Goal: Task Accomplishment & Management: Complete application form

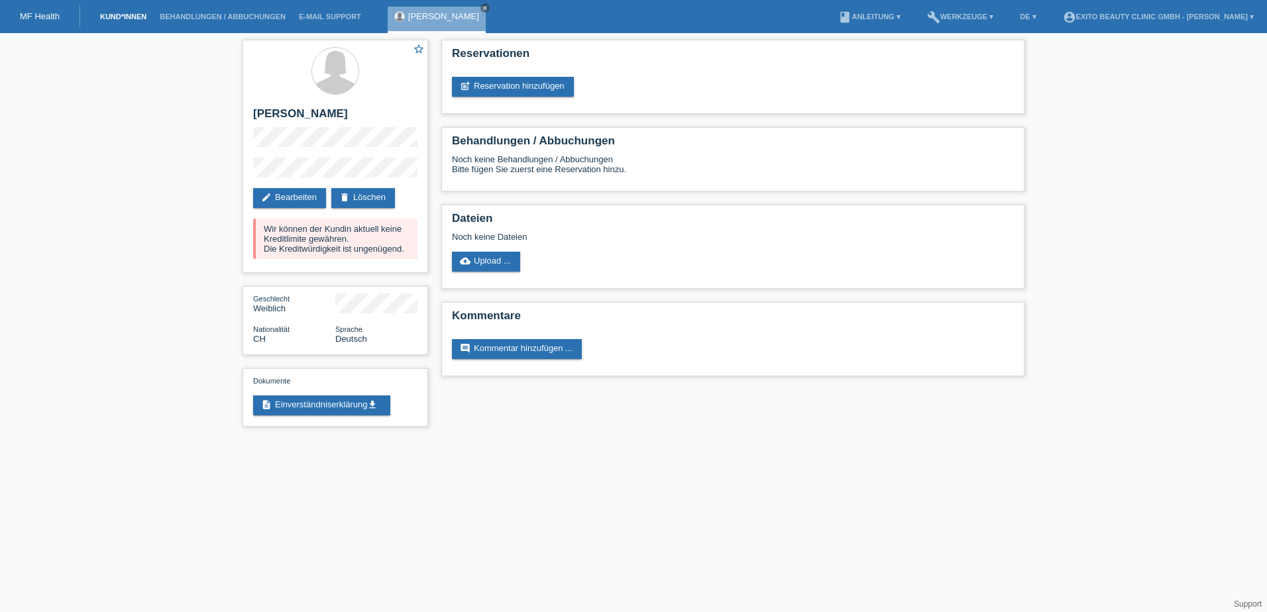
click at [115, 16] on link "Kund*innen" at bounding box center [123, 17] width 60 height 8
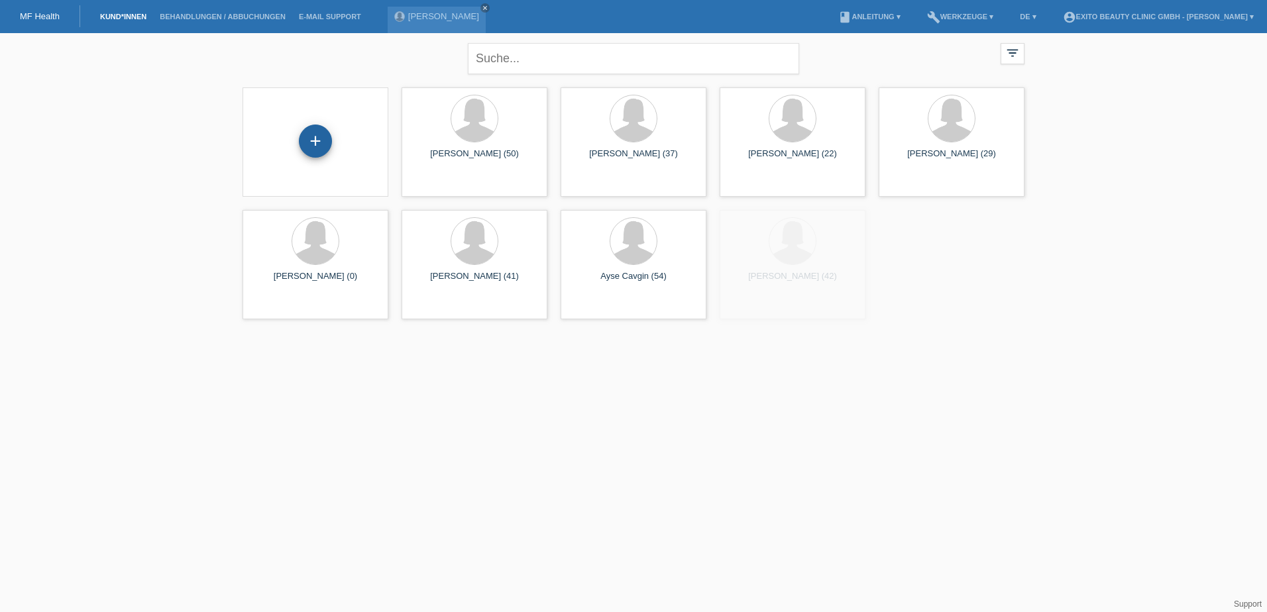
click at [317, 144] on div "+" at bounding box center [315, 141] width 33 height 33
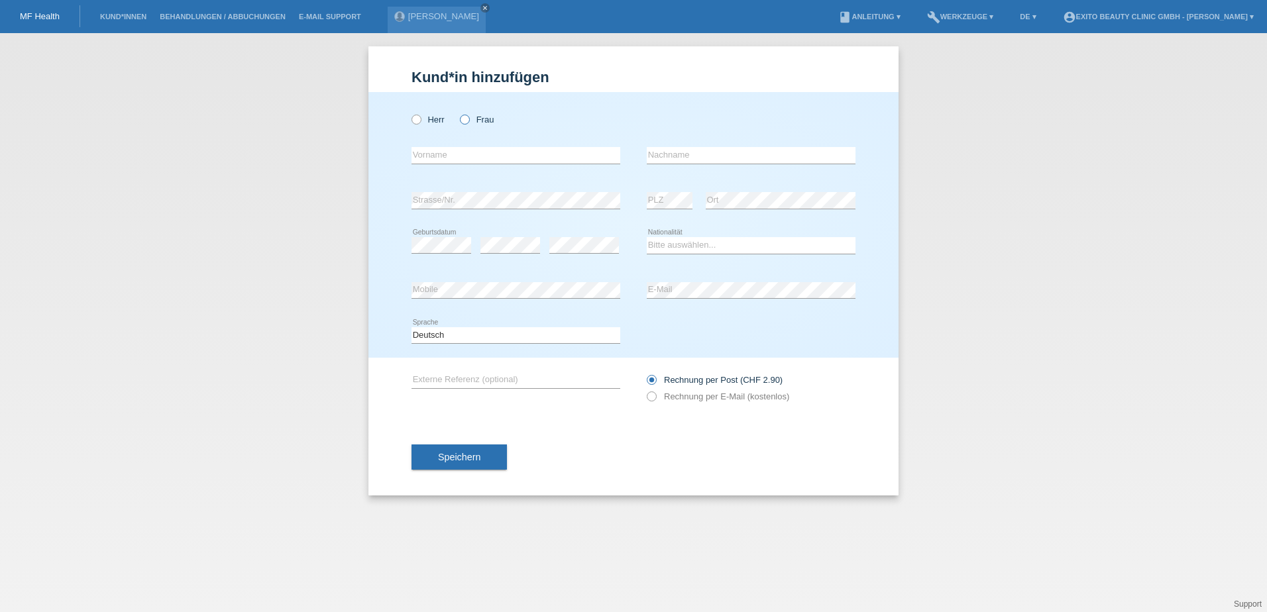
click at [469, 115] on label "Frau" at bounding box center [477, 120] width 34 height 10
click at [469, 115] on input "Frau" at bounding box center [464, 119] width 9 height 9
radio input "true"
click at [466, 156] on input "text" at bounding box center [516, 155] width 209 height 17
type input "Angela Maria"
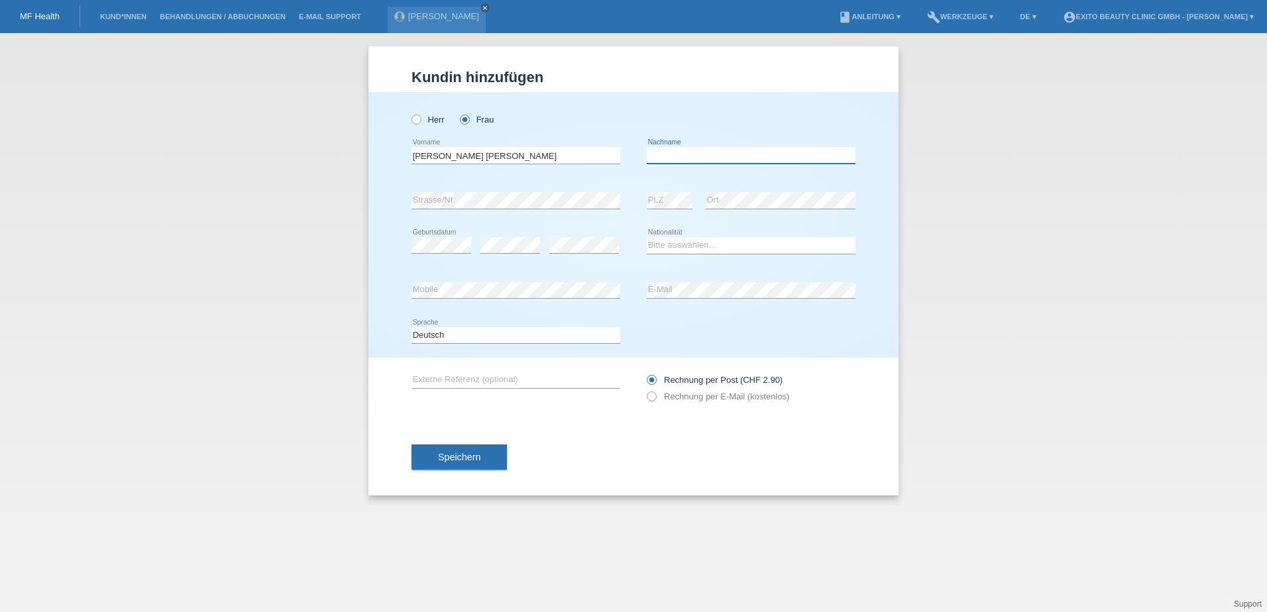
click at [690, 153] on input "text" at bounding box center [751, 155] width 209 height 17
type input "[PERSON_NAME]"
click at [671, 247] on select "Bitte auswählen... Schweiz Deutschland Liechtenstein Österreich ------------ Af…" at bounding box center [751, 245] width 209 height 16
select select "CH"
click at [647, 237] on select "Bitte auswählen... Schweiz Deutschland Liechtenstein Österreich ------------ Af…" at bounding box center [751, 245] width 209 height 16
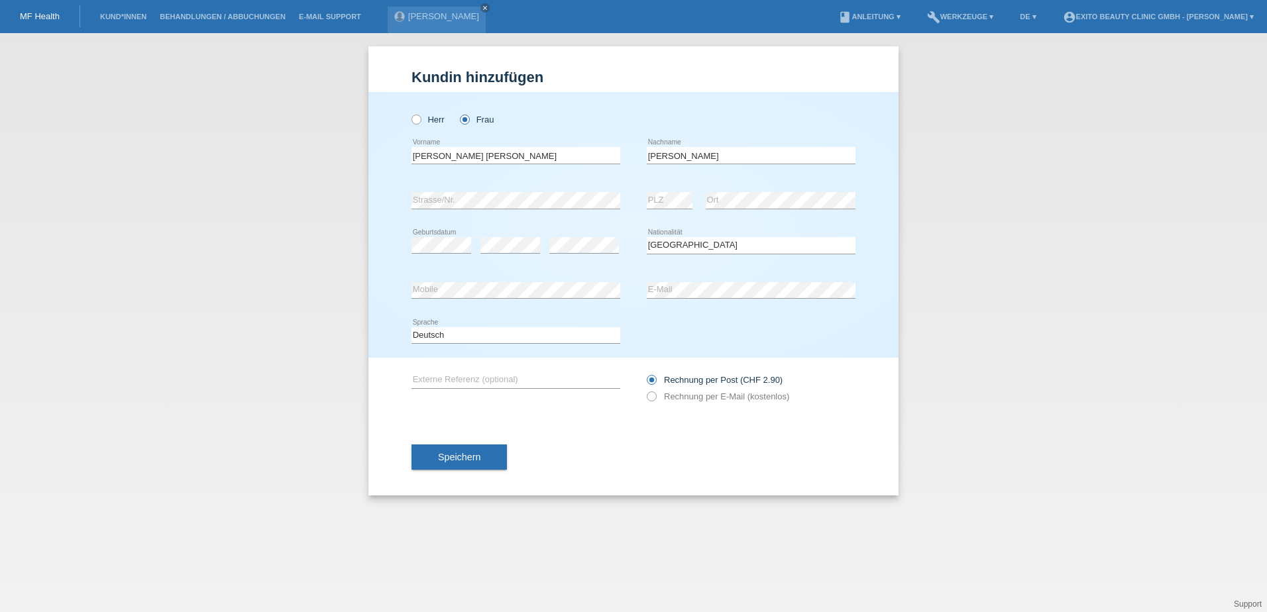
click at [644, 291] on div "error Mobile error E-Mail" at bounding box center [634, 290] width 444 height 45
click at [645, 390] on icon at bounding box center [645, 390] width 0 height 0
click at [653, 398] on input "Rechnung per E-Mail (kostenlos)" at bounding box center [651, 400] width 9 height 17
radio input "true"
click at [475, 455] on span "Speichern" at bounding box center [459, 457] width 42 height 11
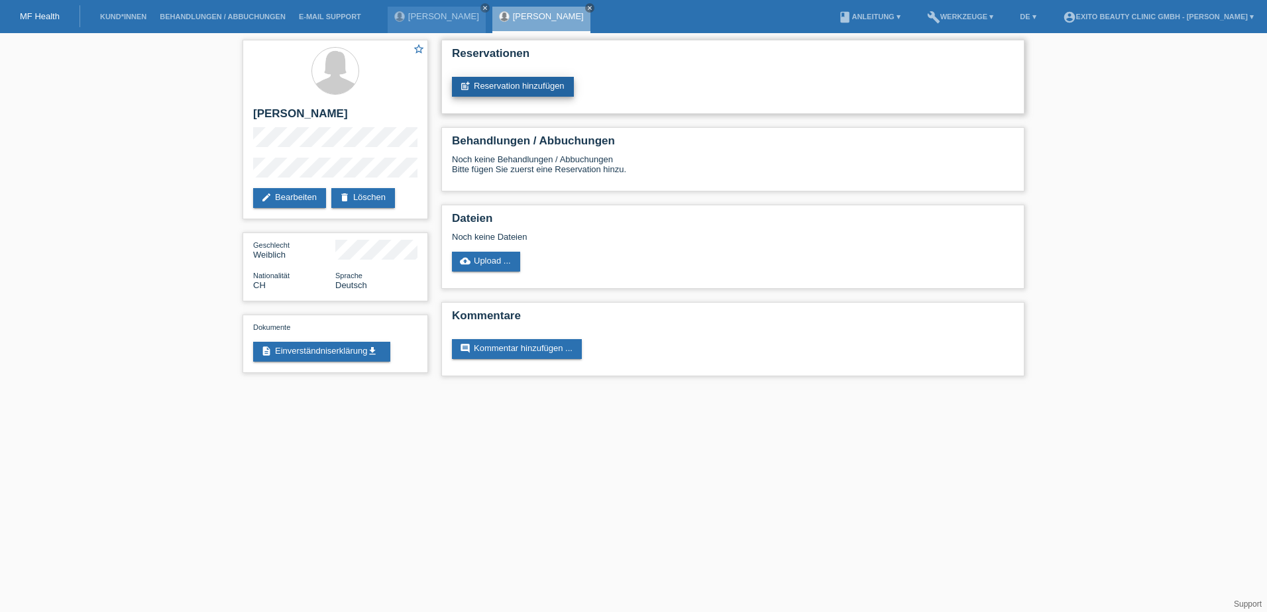
click at [528, 84] on link "post_add Reservation hinzufügen" at bounding box center [513, 87] width 122 height 20
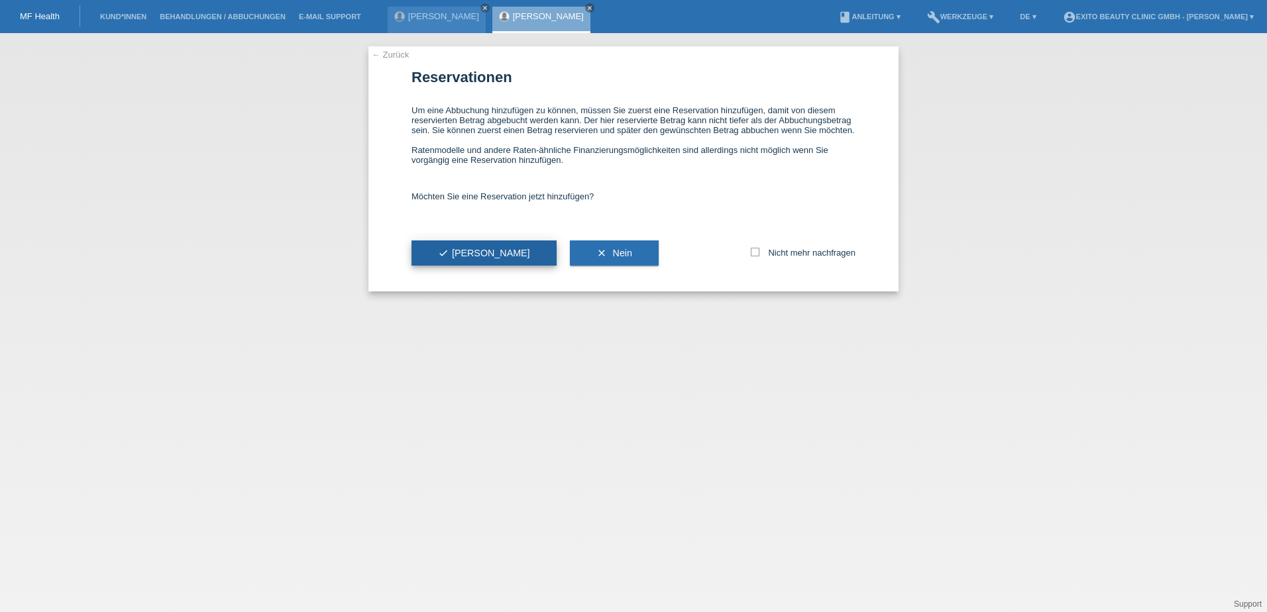
click at [443, 245] on button "check Ja" at bounding box center [484, 253] width 145 height 25
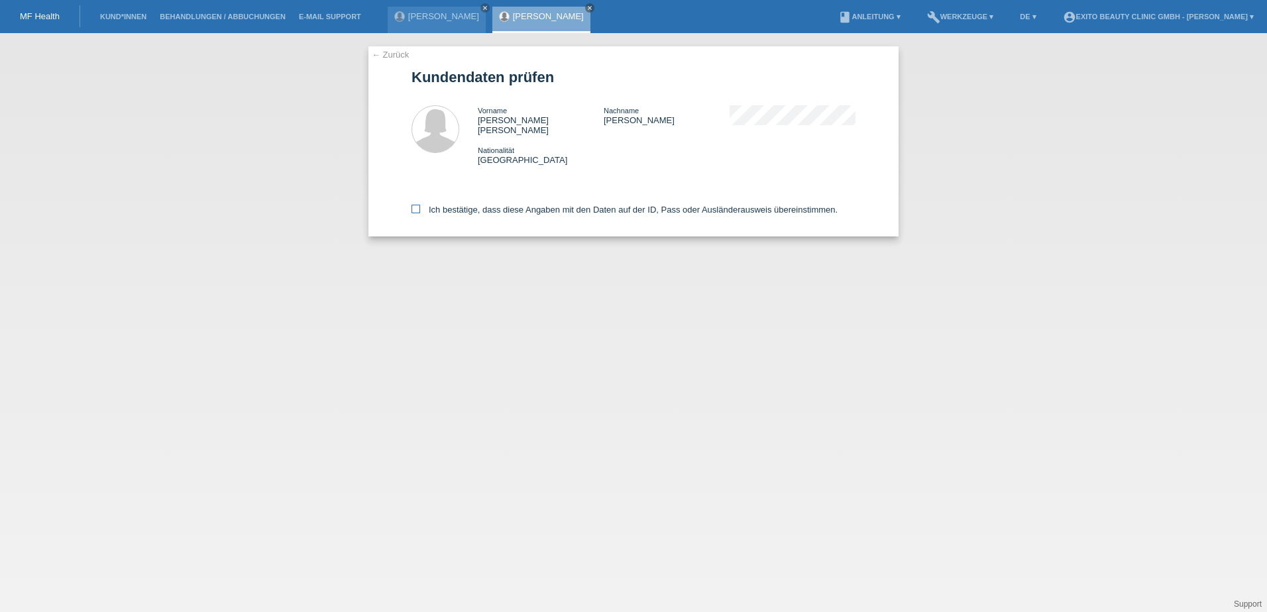
click at [416, 205] on icon at bounding box center [416, 209] width 9 height 9
click at [416, 205] on input "Ich bestätige, dass diese Angaben mit den Daten auf der ID, Pass oder Ausländer…" at bounding box center [416, 209] width 9 height 9
checkbox input "true"
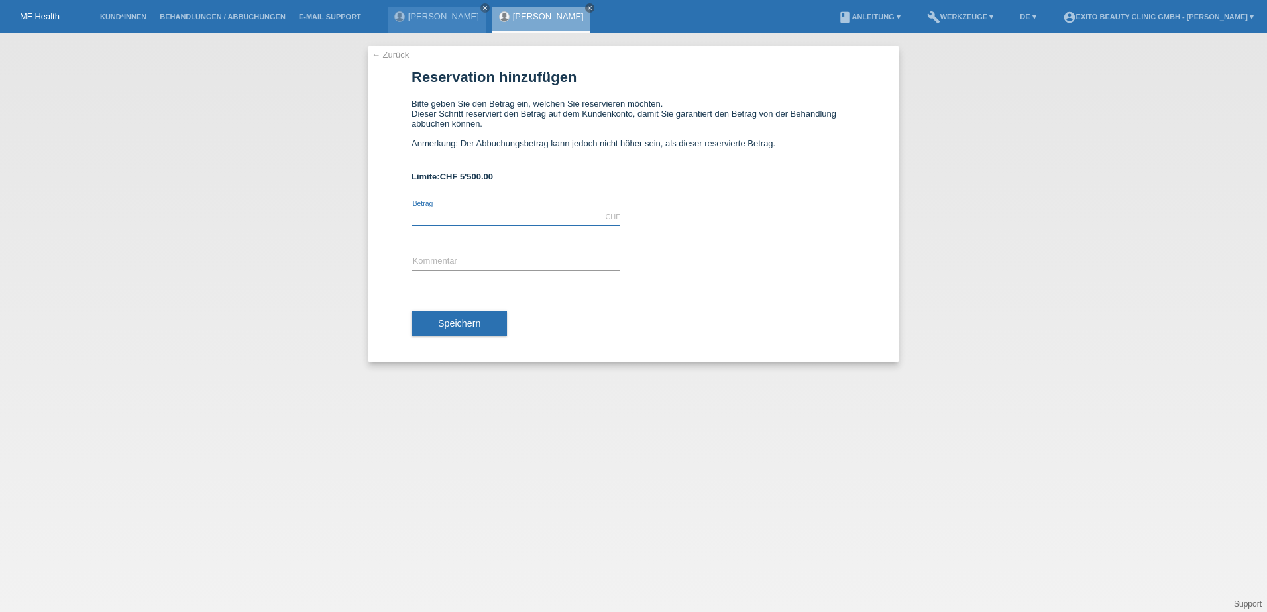
click at [433, 210] on input "text" at bounding box center [516, 217] width 209 height 17
type input "8"
type input "800.00"
click at [455, 256] on input "text" at bounding box center [516, 262] width 209 height 17
type input "Behandlung"
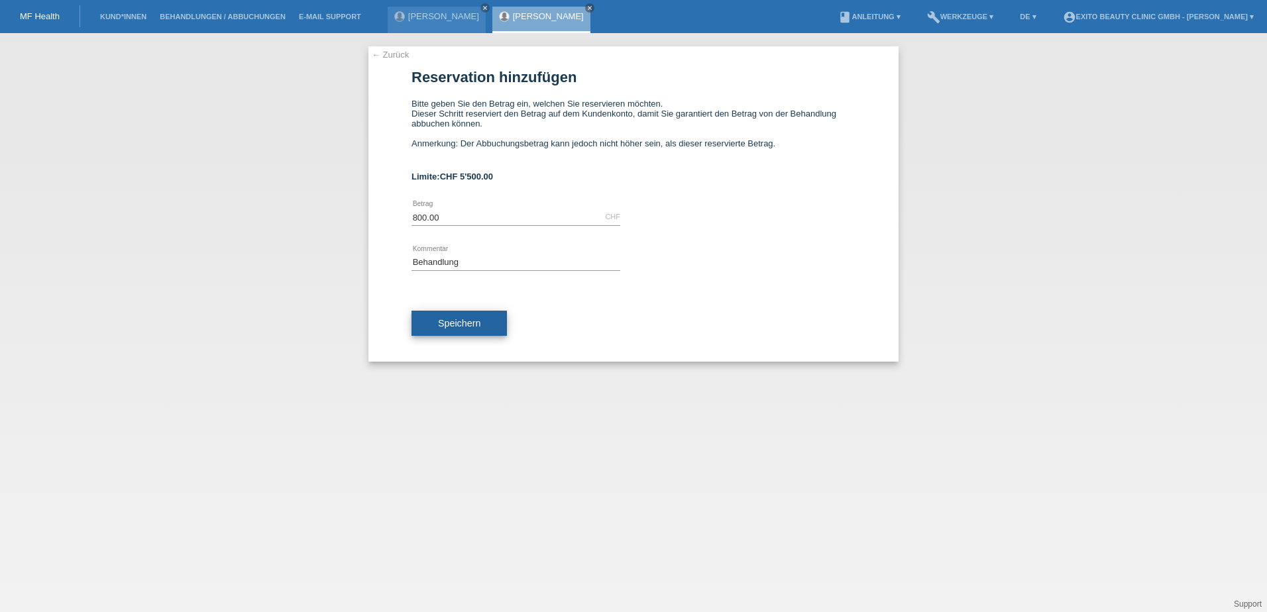
click at [461, 323] on span "Speichern" at bounding box center [459, 323] width 42 height 11
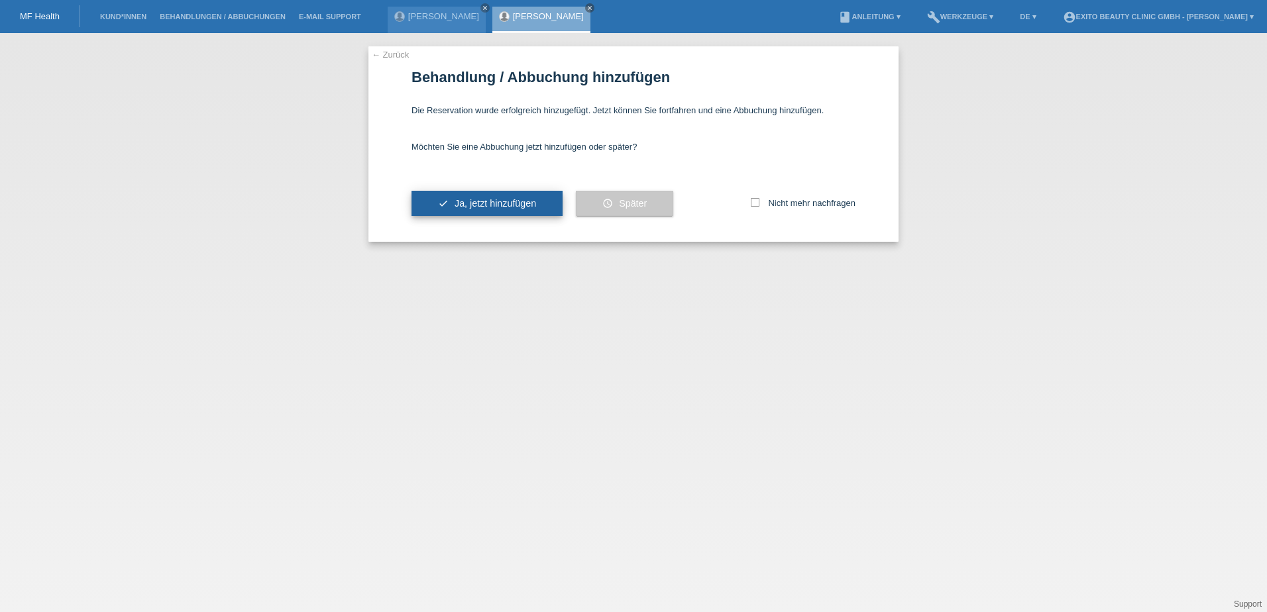
click at [518, 200] on span "Ja, jetzt hinzufügen" at bounding box center [496, 203] width 82 height 11
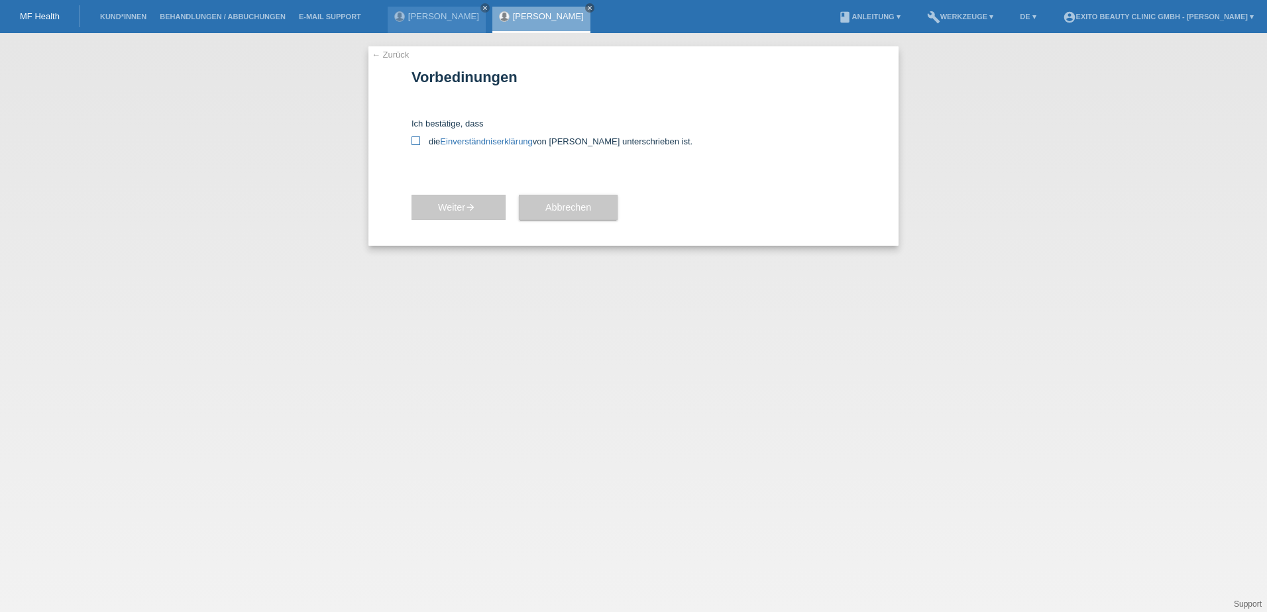
click at [415, 143] on icon at bounding box center [416, 141] width 9 height 9
click at [415, 143] on input "die Einverständniserklärung von der Kundin unterschrieben ist." at bounding box center [416, 141] width 9 height 9
checkbox input "true"
click at [452, 212] on span "Weiter arrow_forward" at bounding box center [458, 207] width 41 height 11
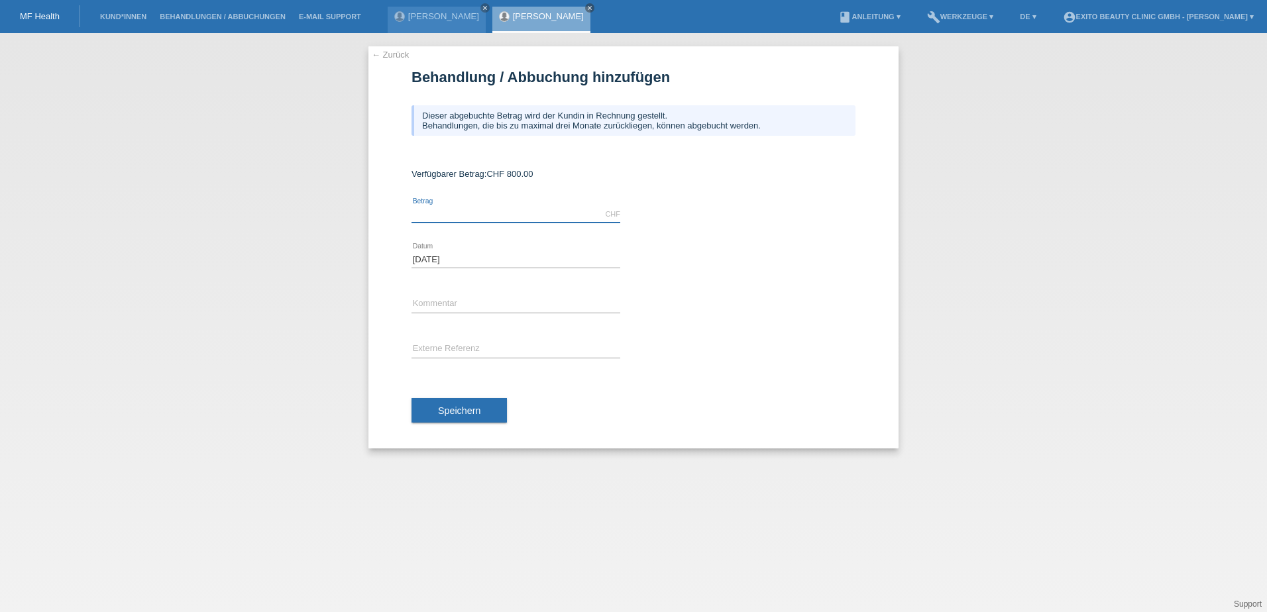
drag, startPoint x: 0, startPoint y: 0, endPoint x: 452, endPoint y: 212, distance: 499.4
click at [452, 212] on input "text" at bounding box center [516, 214] width 209 height 17
type input "735.00"
click at [451, 294] on div "error Kommentar" at bounding box center [516, 304] width 209 height 45
click at [447, 300] on input "text" at bounding box center [516, 304] width 209 height 17
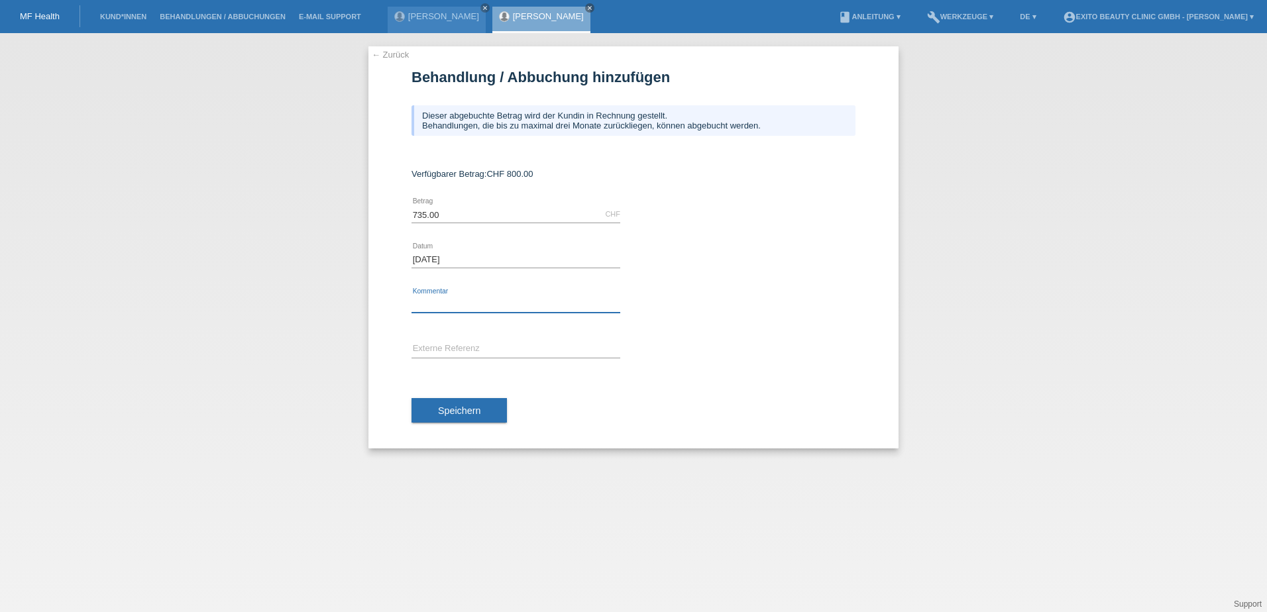
type input "1. Behandlung"
click at [463, 414] on span "Speichern" at bounding box center [459, 411] width 42 height 11
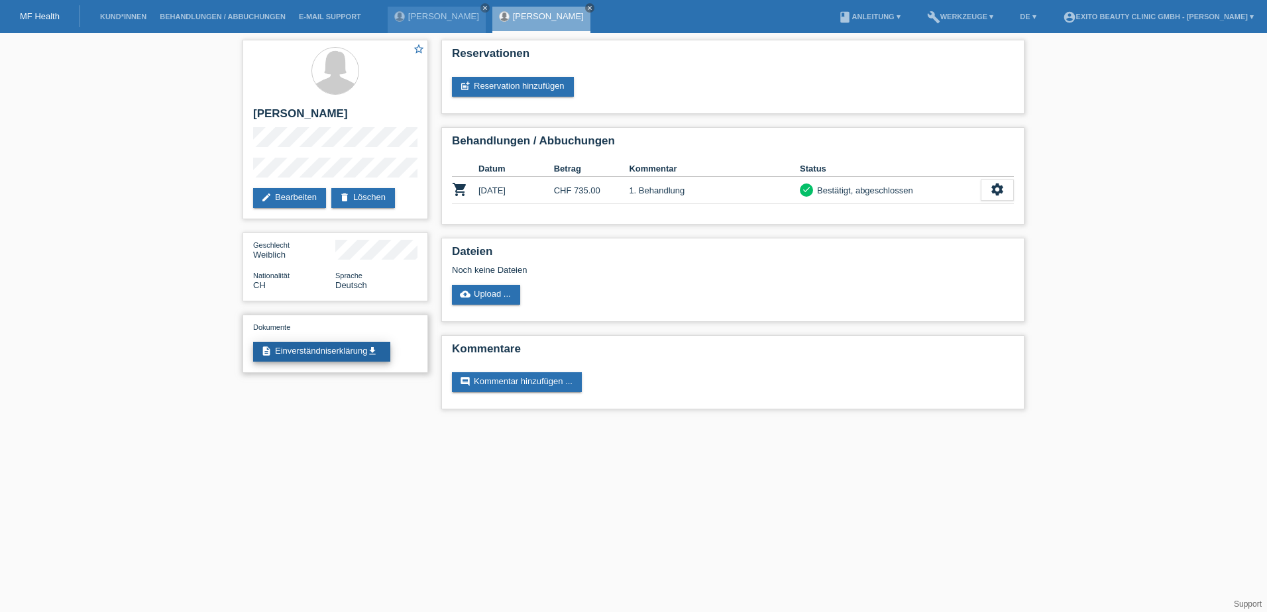
click at [333, 350] on link "description Einverständniserklärung get_app" at bounding box center [321, 352] width 137 height 20
click at [508, 298] on link "cloud_upload Upload ..." at bounding box center [486, 295] width 68 height 20
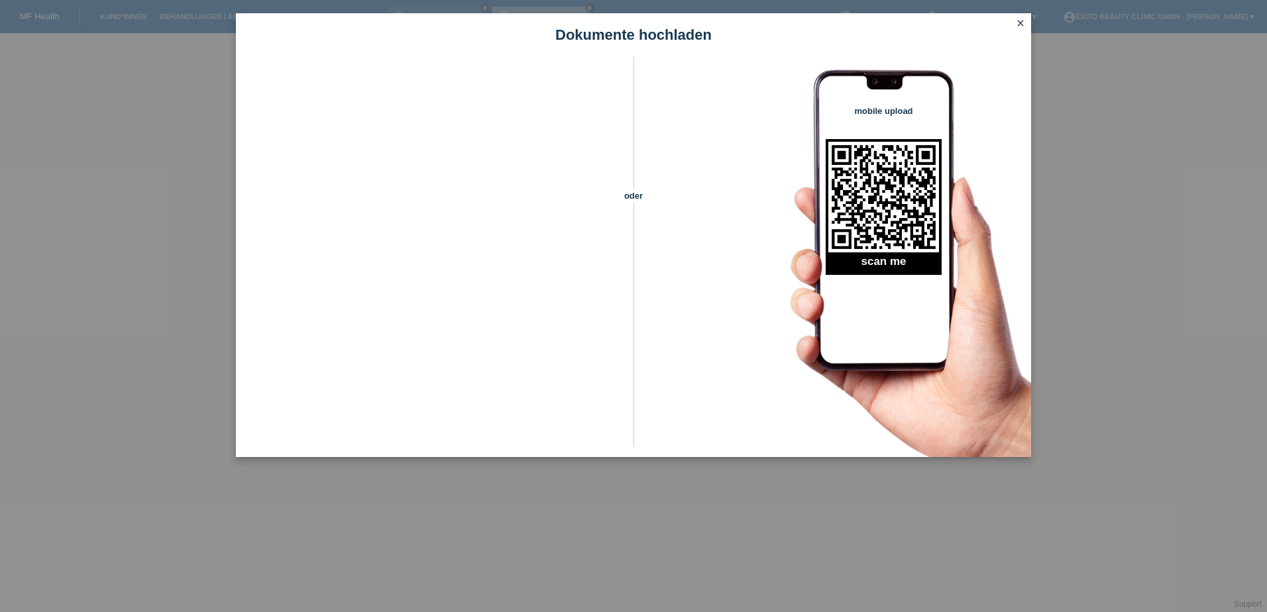
click at [1022, 20] on icon "close" at bounding box center [1021, 23] width 11 height 11
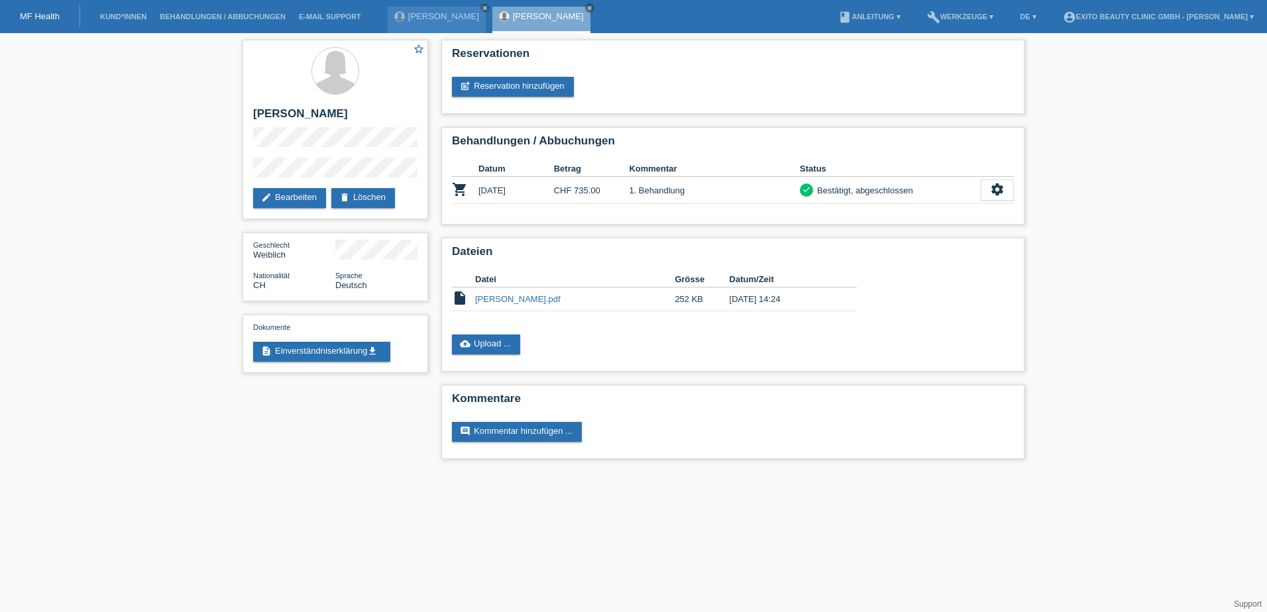
click at [35, 23] on div "MF Health" at bounding box center [40, 16] width 80 height 22
